Goal: Task Accomplishment & Management: Complete application form

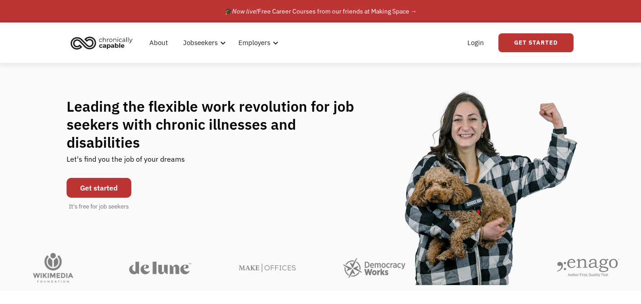
click at [241, 181] on div "Leading the flexible work revolution for job seekers with chronic illnesses and…" at bounding box center [321, 154] width 508 height 114
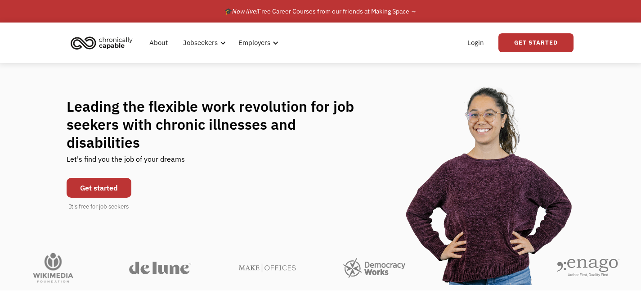
click at [116, 178] on link "Get started" at bounding box center [99, 188] width 65 height 20
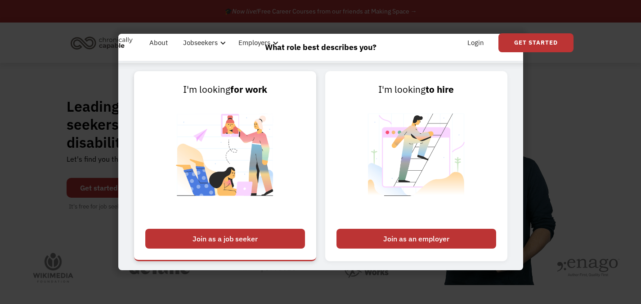
click at [265, 232] on div "Join as a job seeker" at bounding box center [225, 239] width 160 height 20
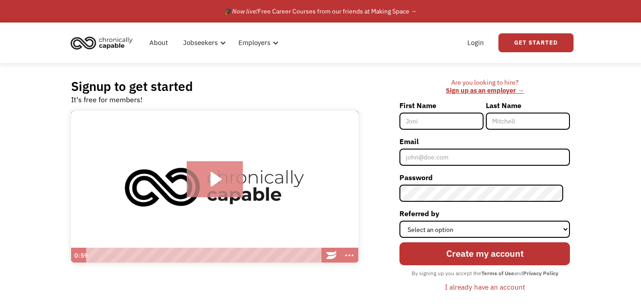
click at [227, 196] on icon "Play Video: Introducing Chronically Capable" at bounding box center [215, 179] width 56 height 36
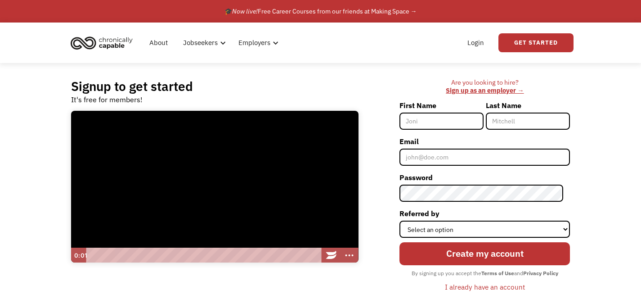
click at [227, 196] on div at bounding box center [214, 187] width 287 height 152
click at [250, 217] on div at bounding box center [214, 187] width 287 height 152
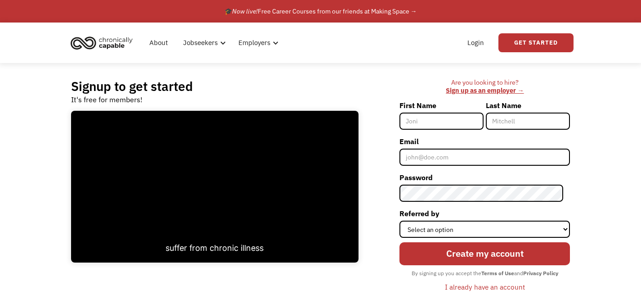
click at [369, 277] on div "Are you looking to hire? ‍ Sign up as an employer → First Name Last Name Email …" at bounding box center [468, 189] width 203 height 223
